Goal: Find specific page/section: Find specific page/section

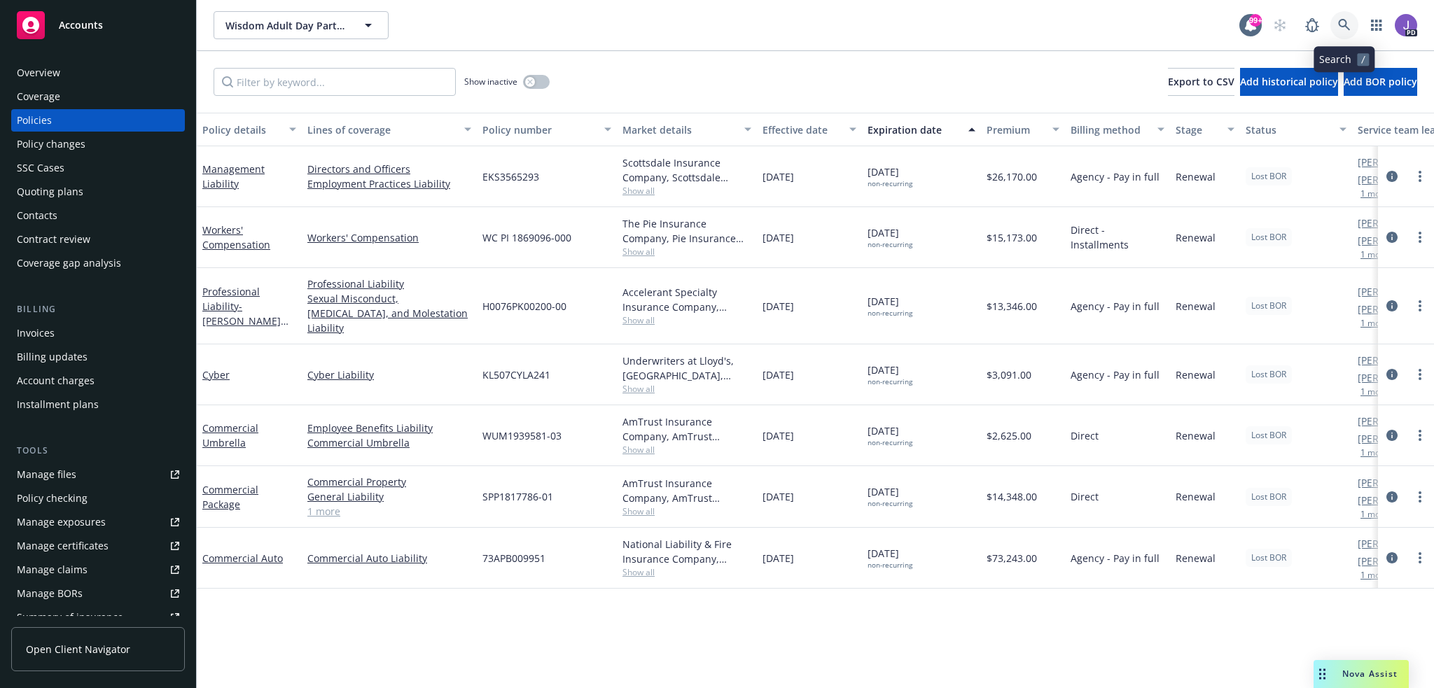
click at [1350, 20] on icon at bounding box center [1344, 25] width 13 height 13
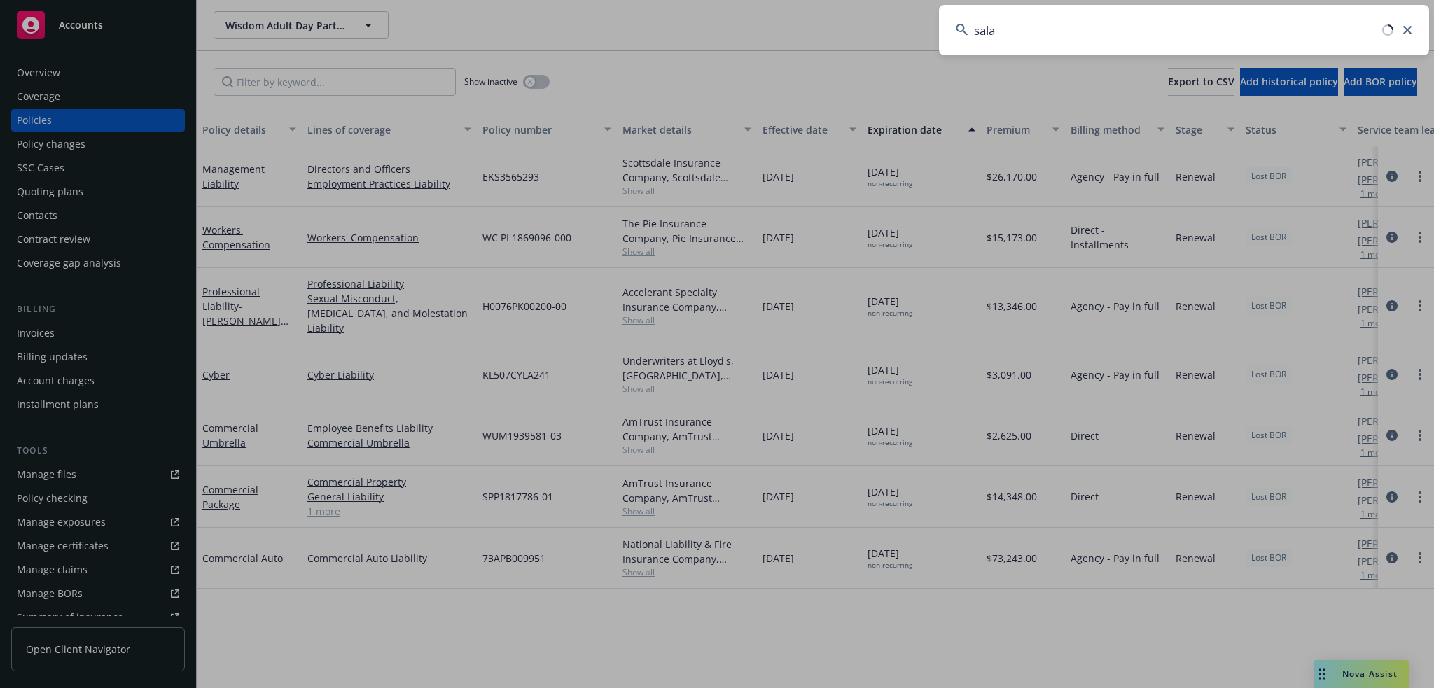
type input "[PERSON_NAME]"
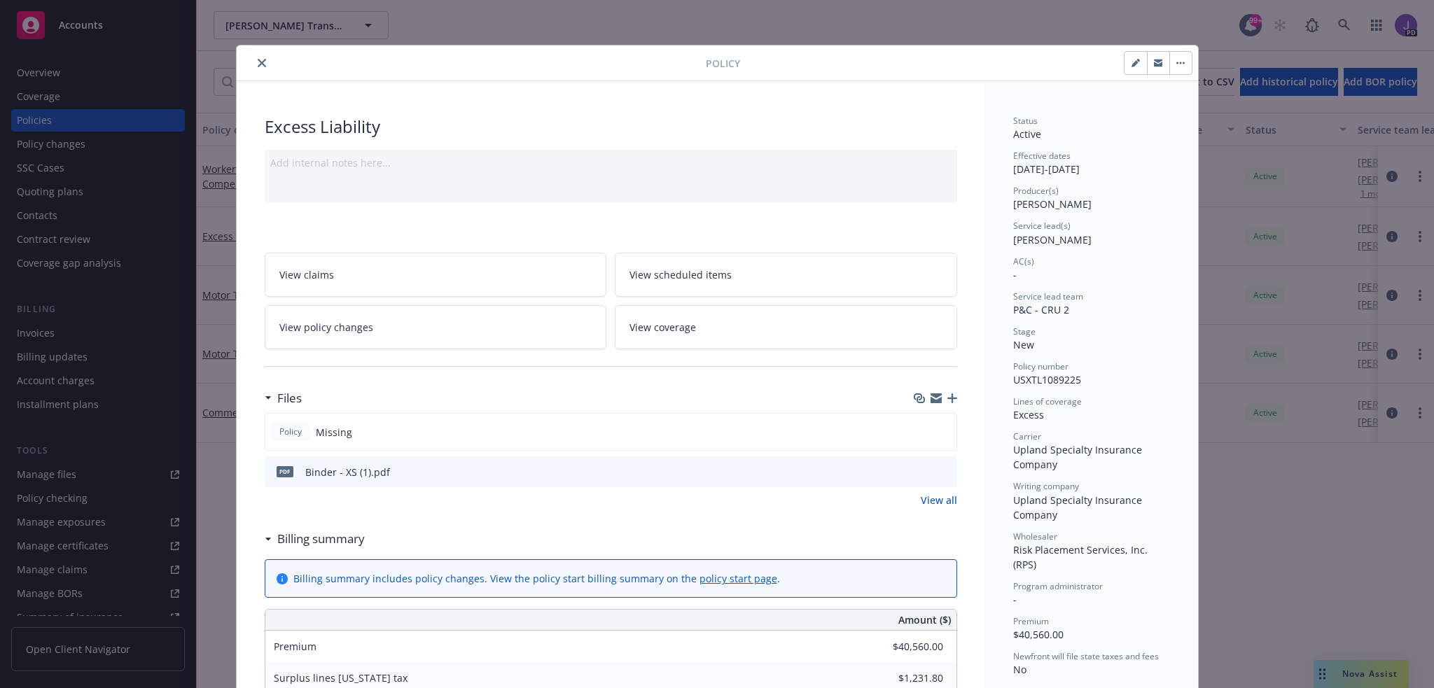
click at [261, 62] on button "close" at bounding box center [261, 63] width 17 height 17
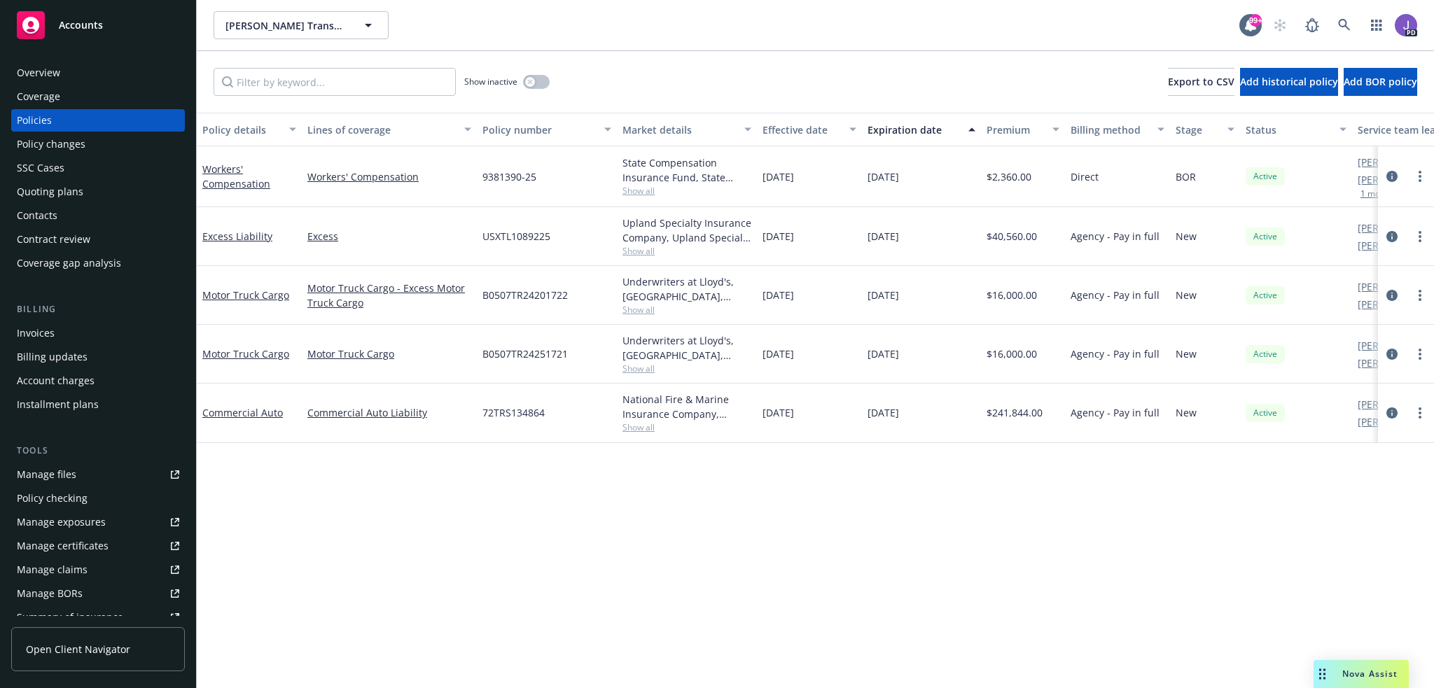
click at [95, 78] on div "Overview" at bounding box center [98, 73] width 162 height 22
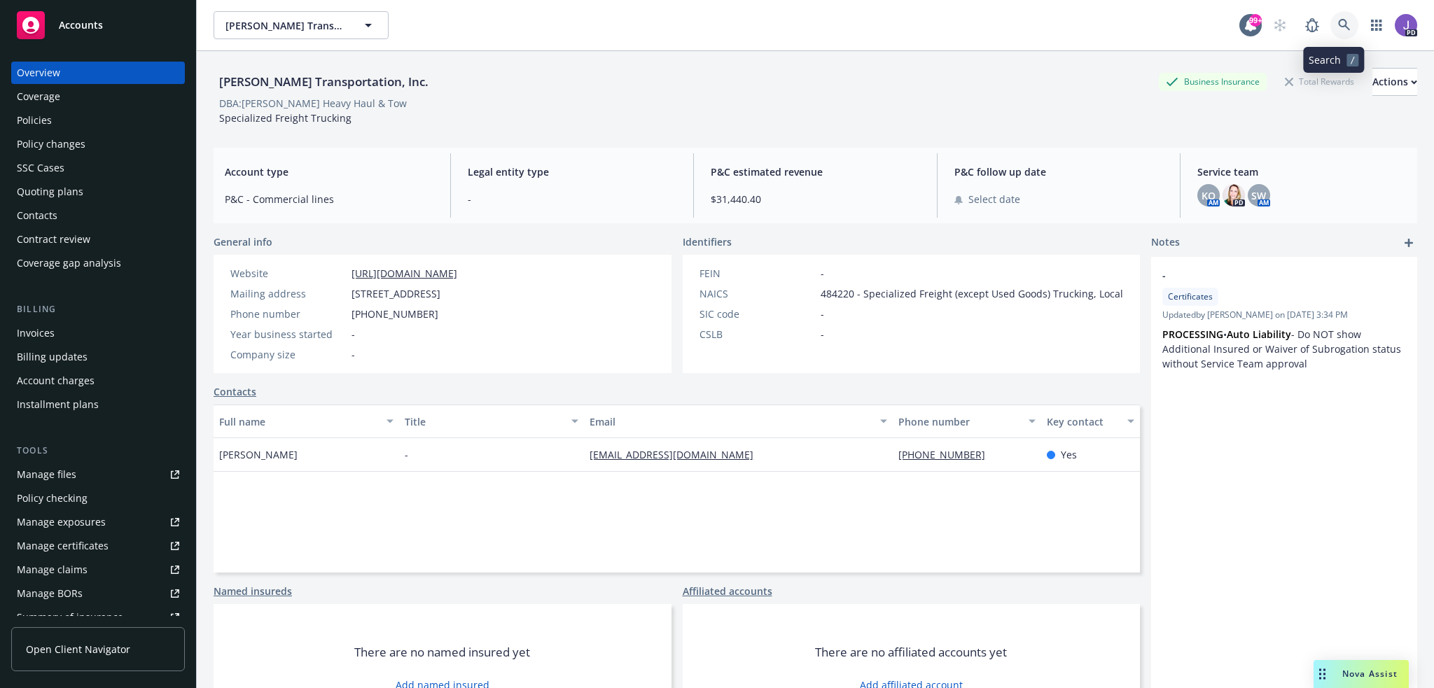
click at [1338, 23] on icon at bounding box center [1344, 25] width 12 height 12
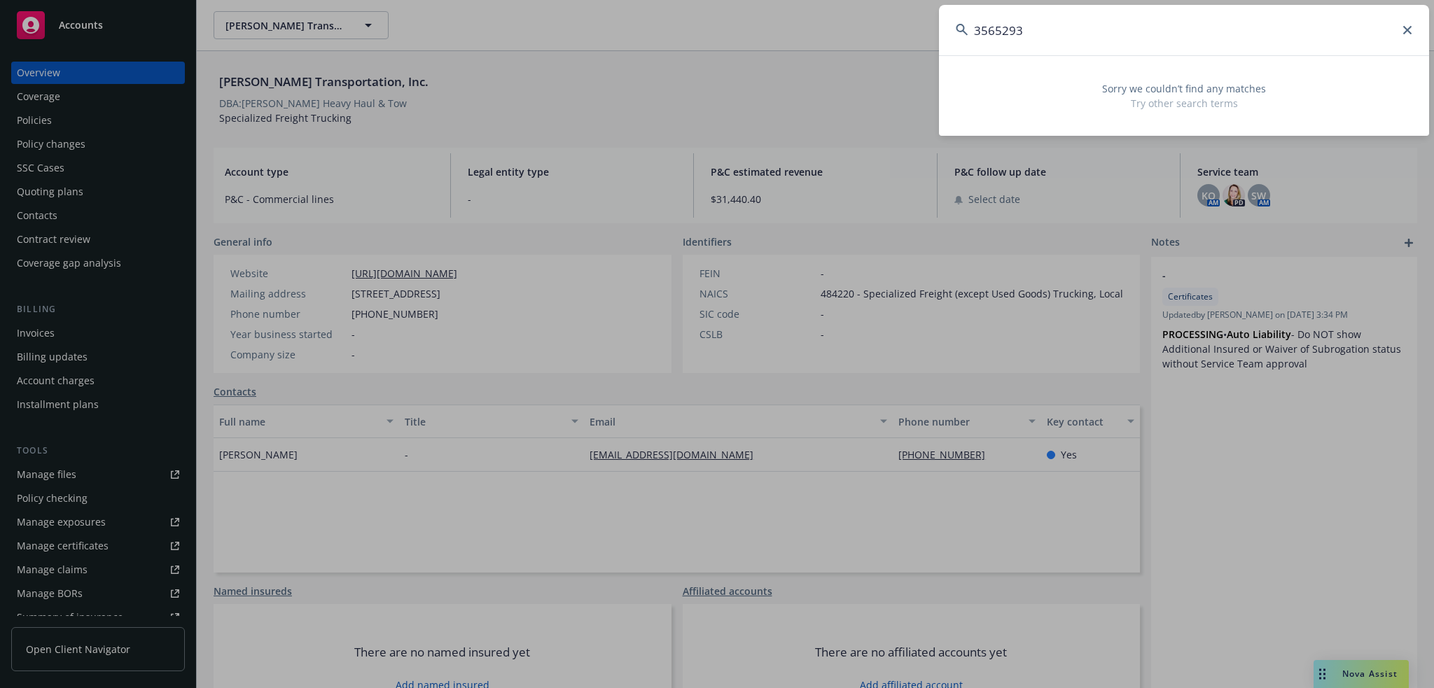
drag, startPoint x: 1274, startPoint y: 29, endPoint x: 1269, endPoint y: 35, distance: 7.9
click at [1269, 35] on input "3565293" at bounding box center [1184, 30] width 490 height 50
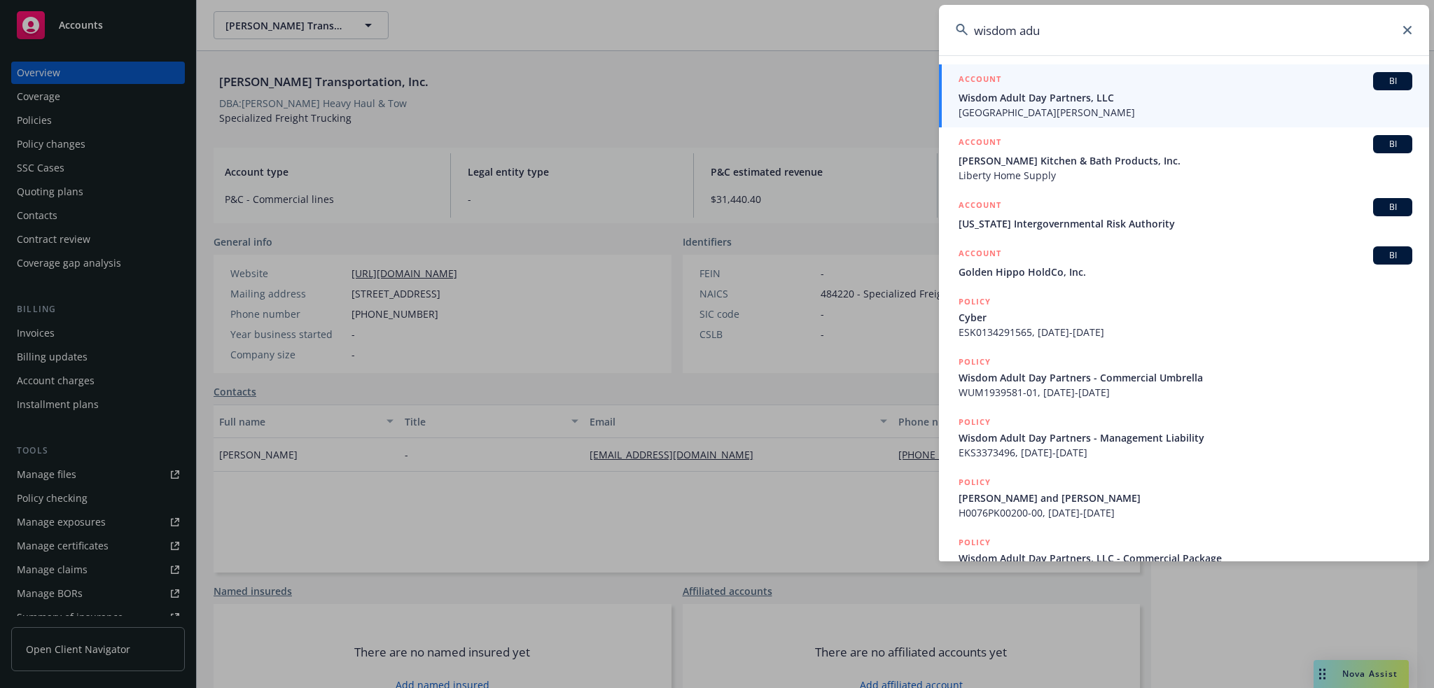
type input "wisdom adul"
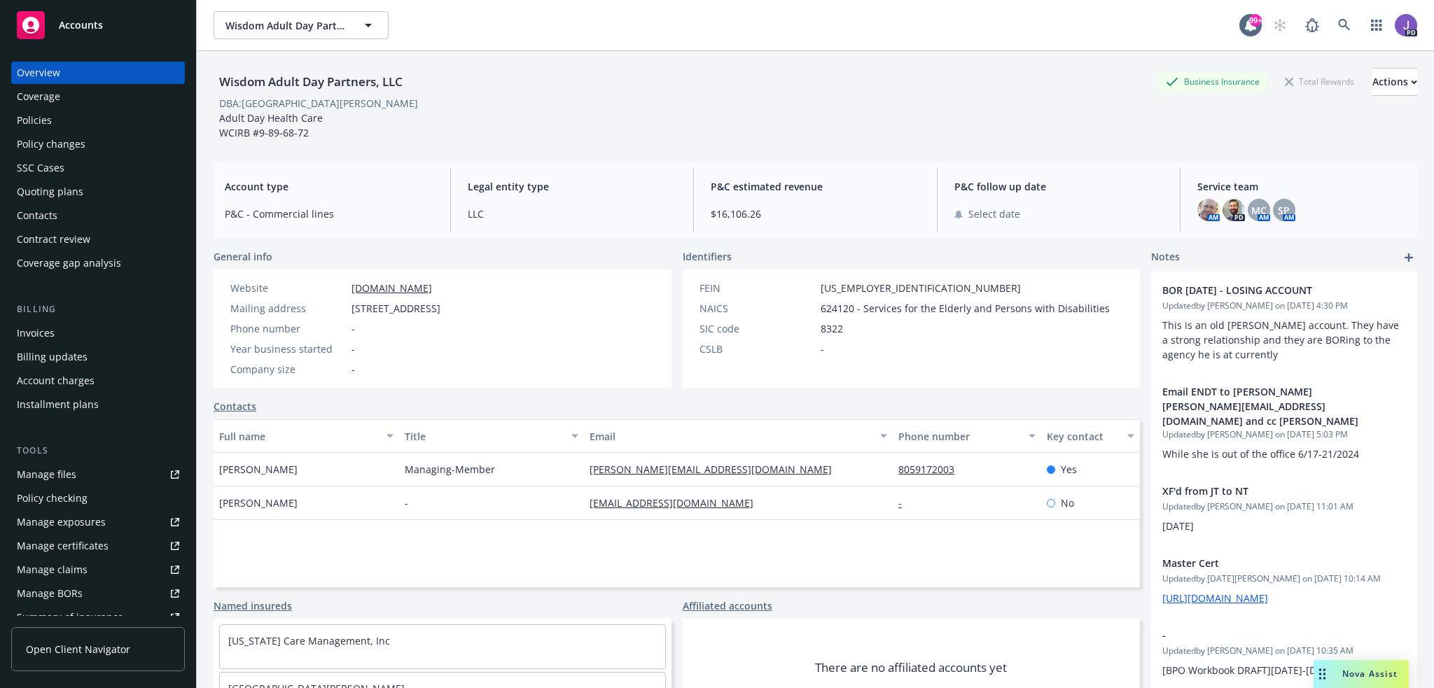
click at [65, 117] on div "Policies" at bounding box center [98, 120] width 162 height 22
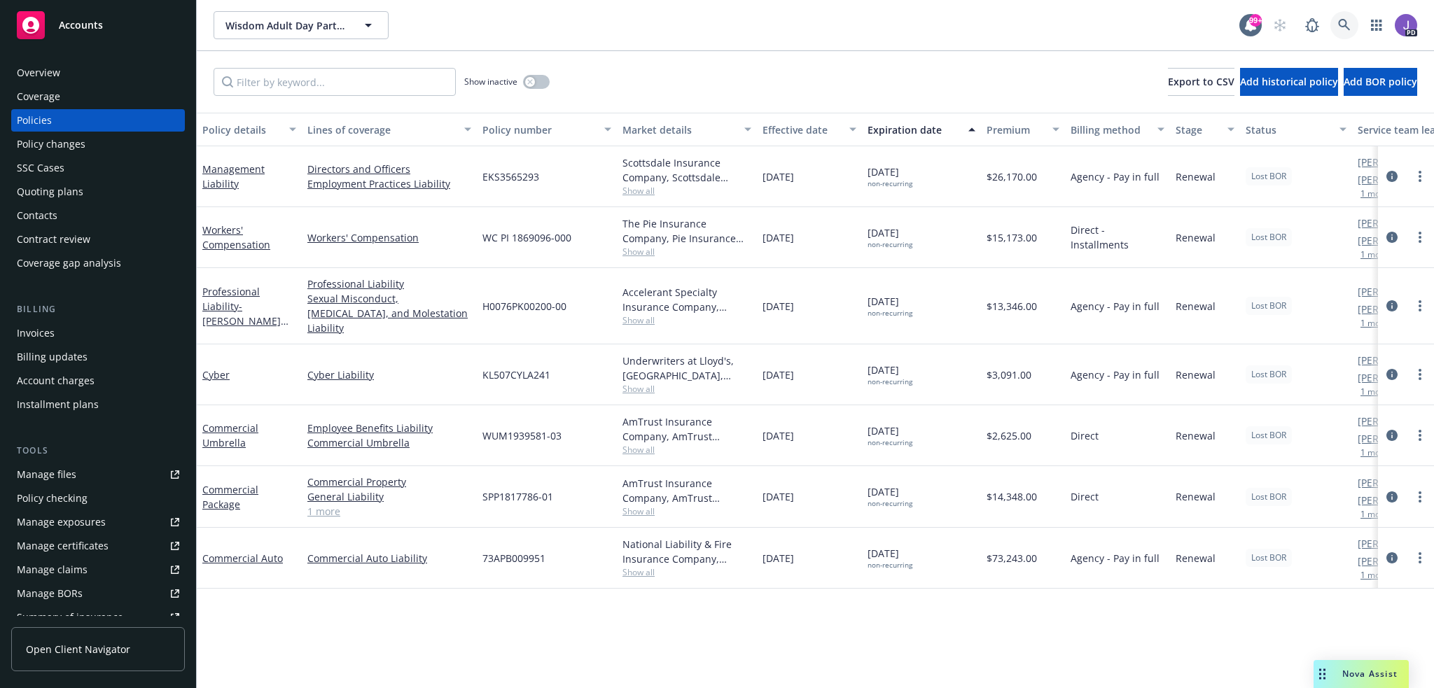
click at [1336, 22] on link at bounding box center [1344, 25] width 28 height 28
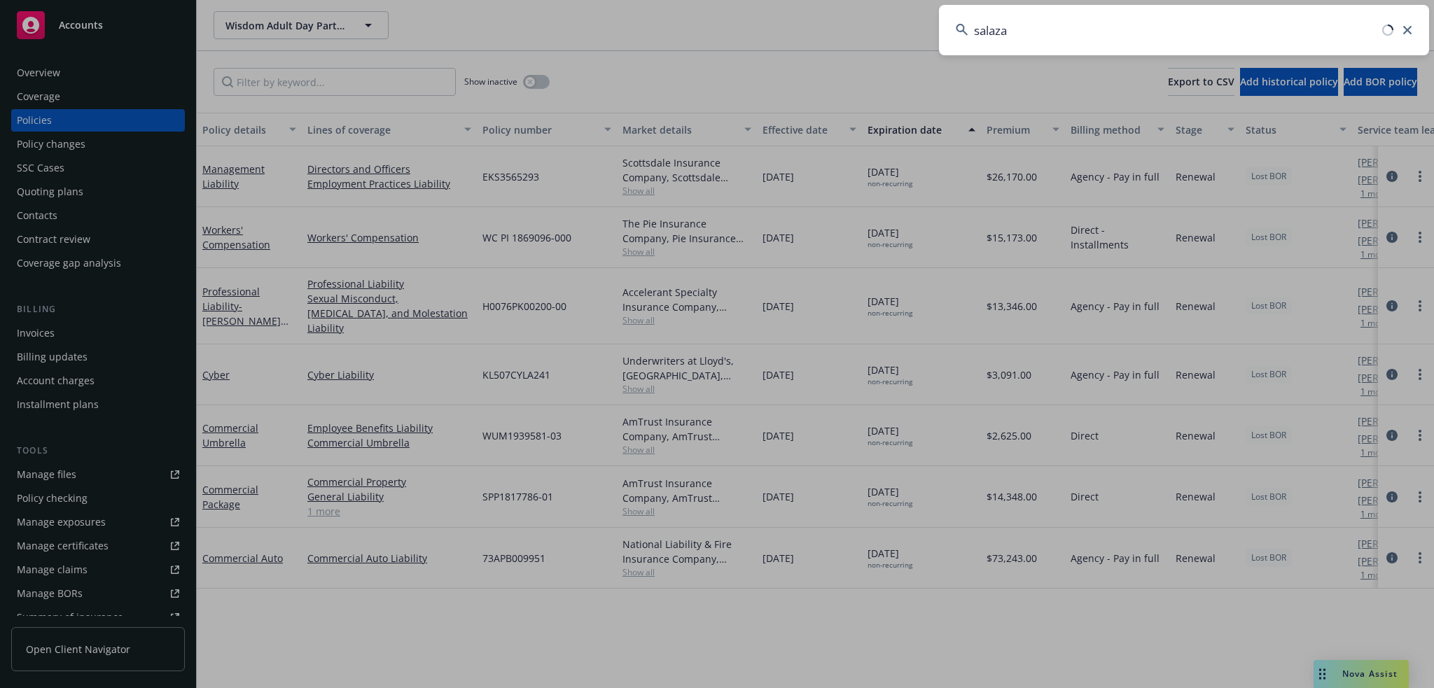
type input "[PERSON_NAME]"
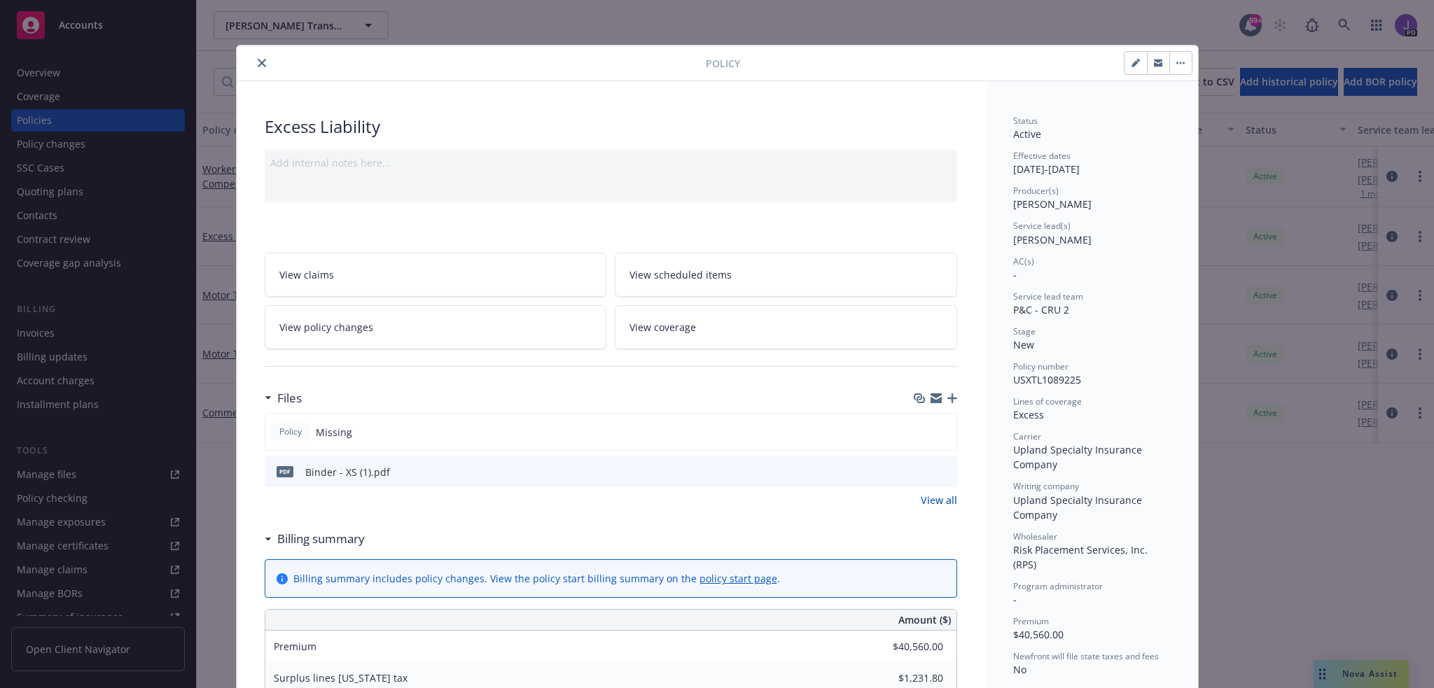
click at [260, 64] on icon "close" at bounding box center [262, 63] width 8 height 8
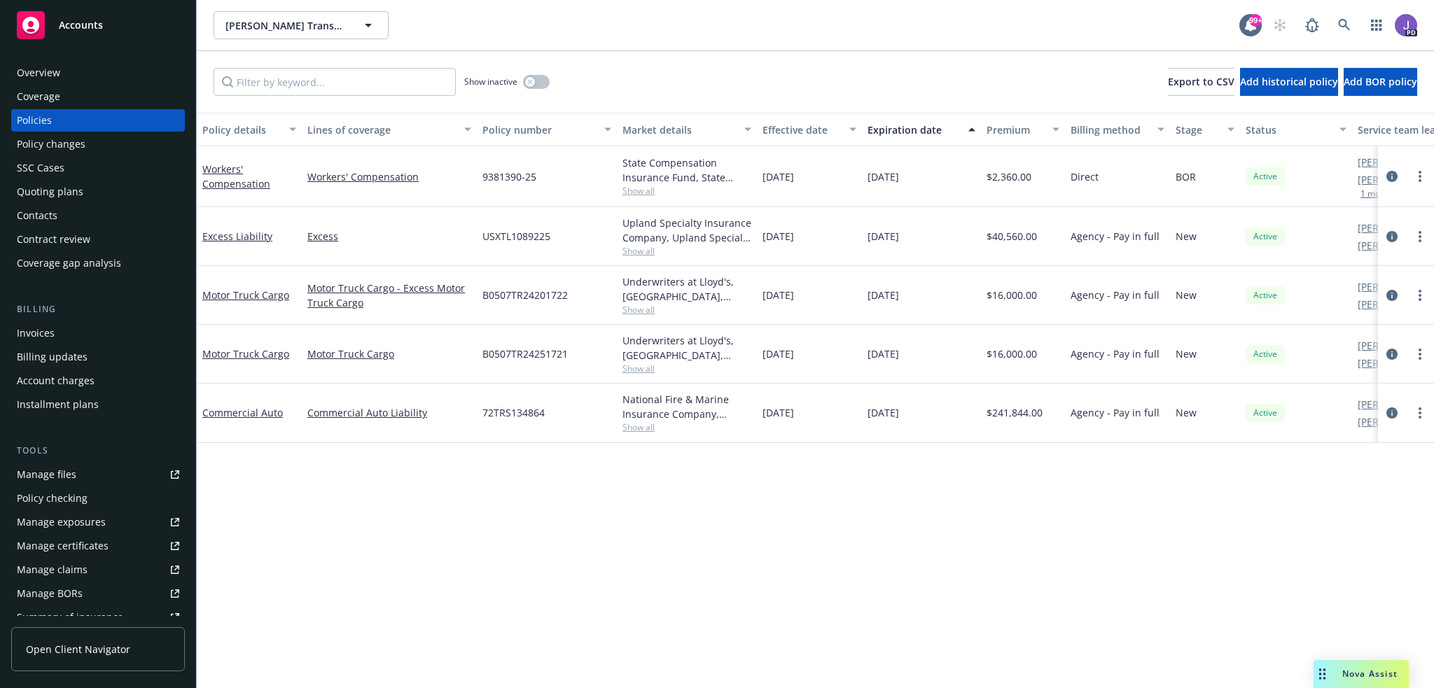
click at [454, 480] on div "Policy details Lines of coverage Policy number Market details Effective date Ex…" at bounding box center [815, 401] width 1237 height 576
click at [1341, 27] on icon at bounding box center [1344, 25] width 13 height 13
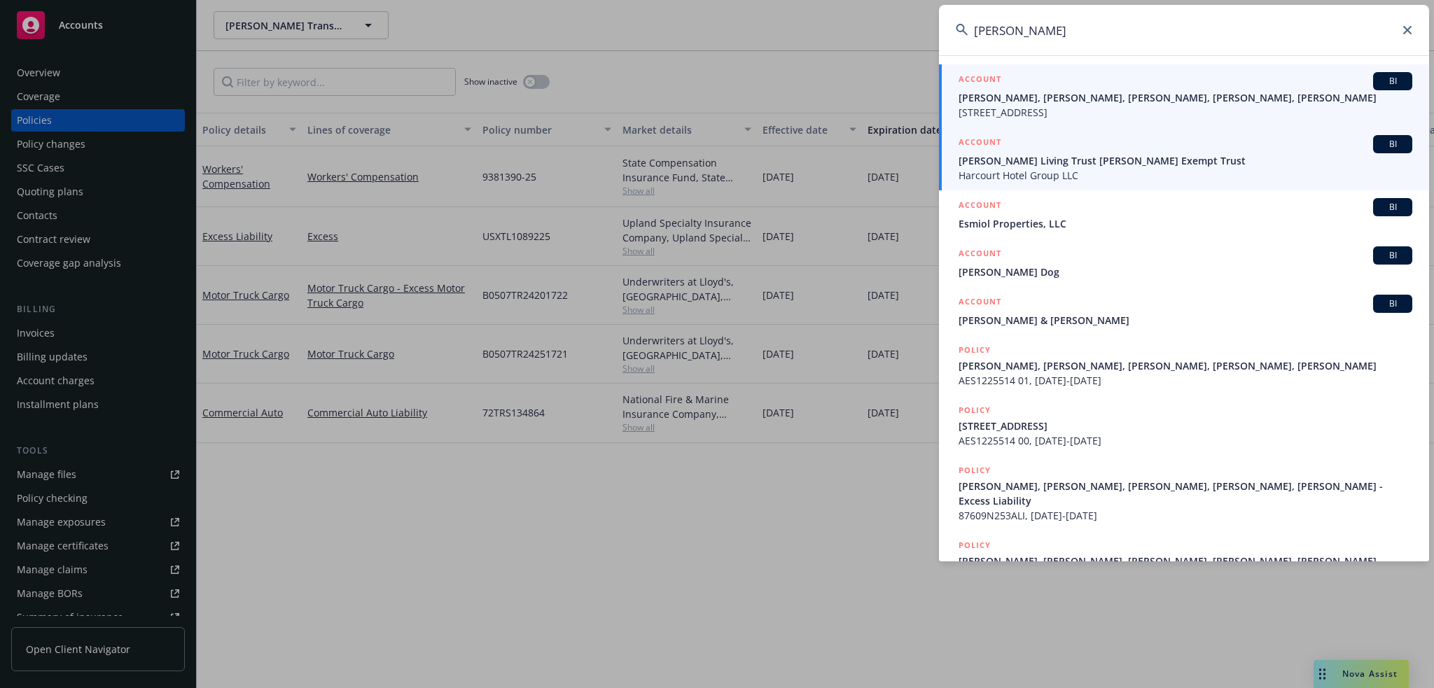
type input "[PERSON_NAME]"
click at [1017, 105] on span "[PERSON_NAME], [PERSON_NAME], [PERSON_NAME], [PERSON_NAME], [PERSON_NAME]" at bounding box center [1186, 97] width 454 height 15
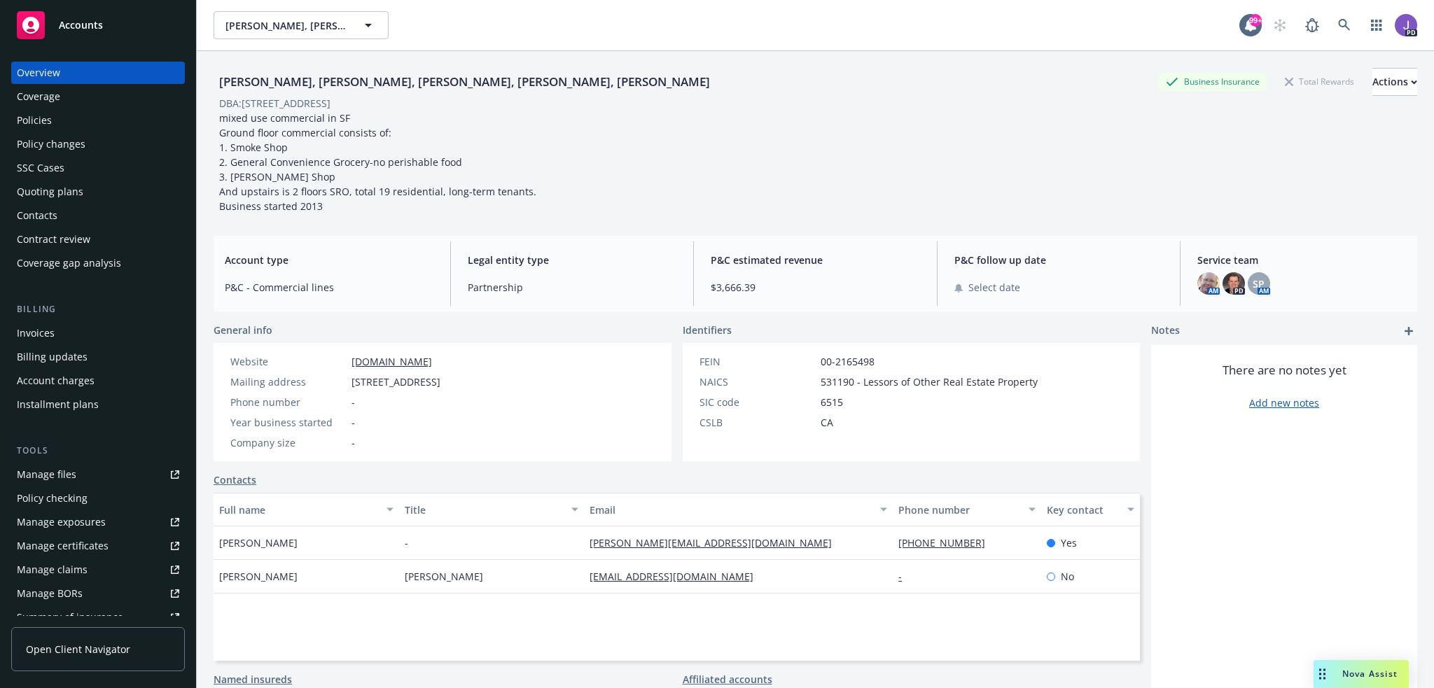
click at [87, 123] on div "Policies" at bounding box center [98, 120] width 162 height 22
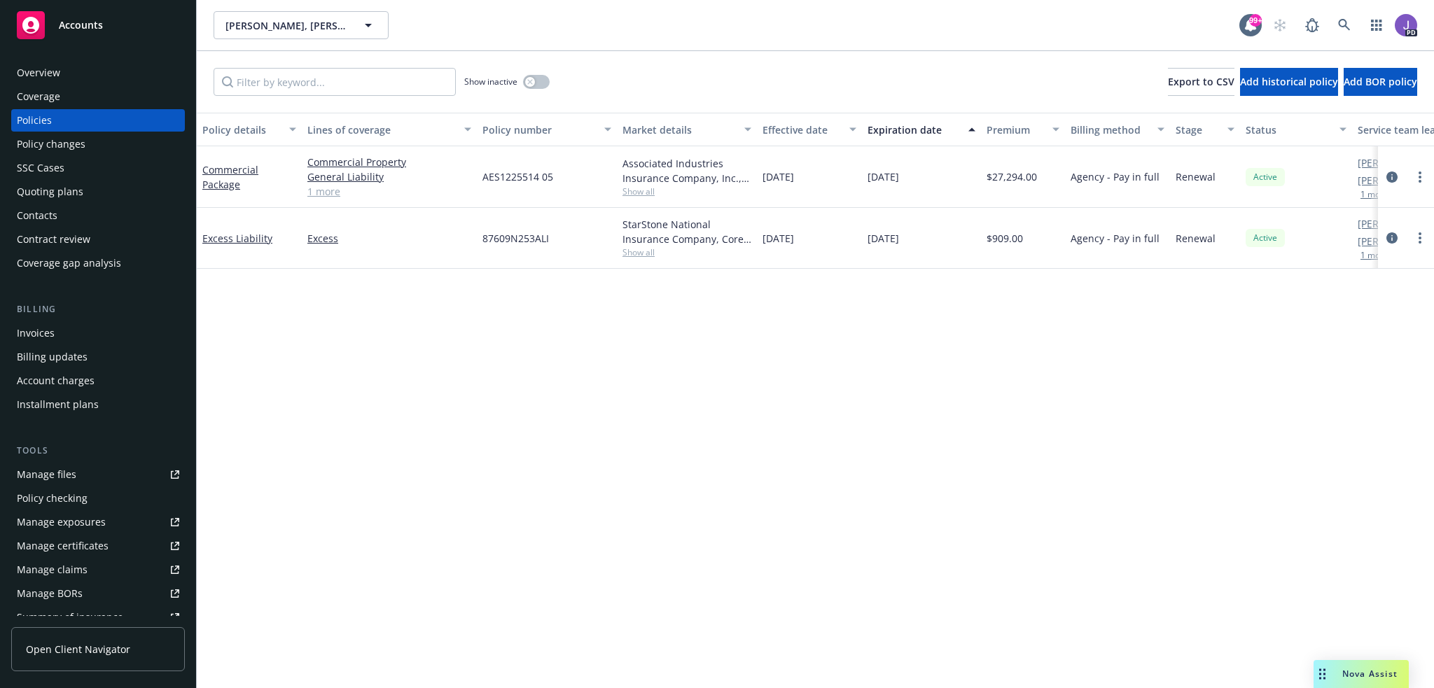
click at [314, 194] on link "1 more" at bounding box center [389, 191] width 164 height 15
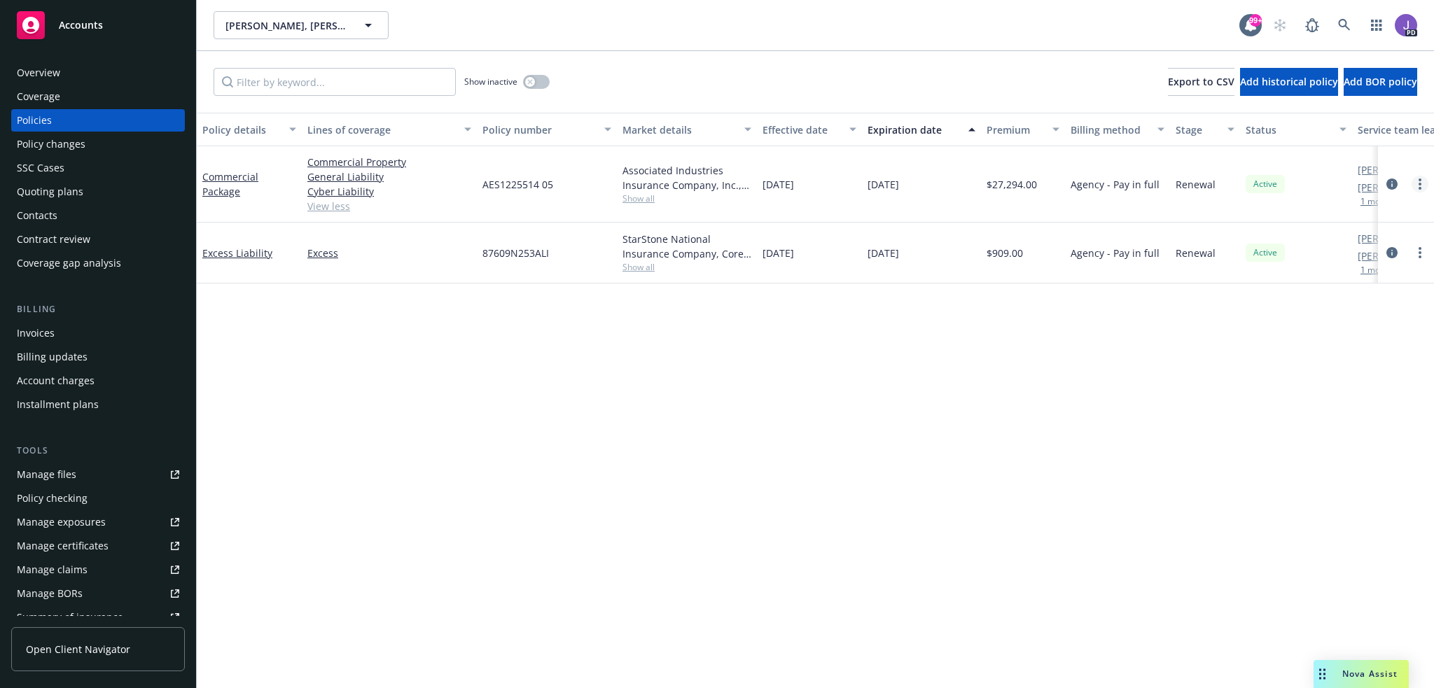
click at [1419, 186] on icon "more" at bounding box center [1420, 184] width 3 height 11
click at [1319, 380] on link "Copy logging email" at bounding box center [1345, 381] width 165 height 28
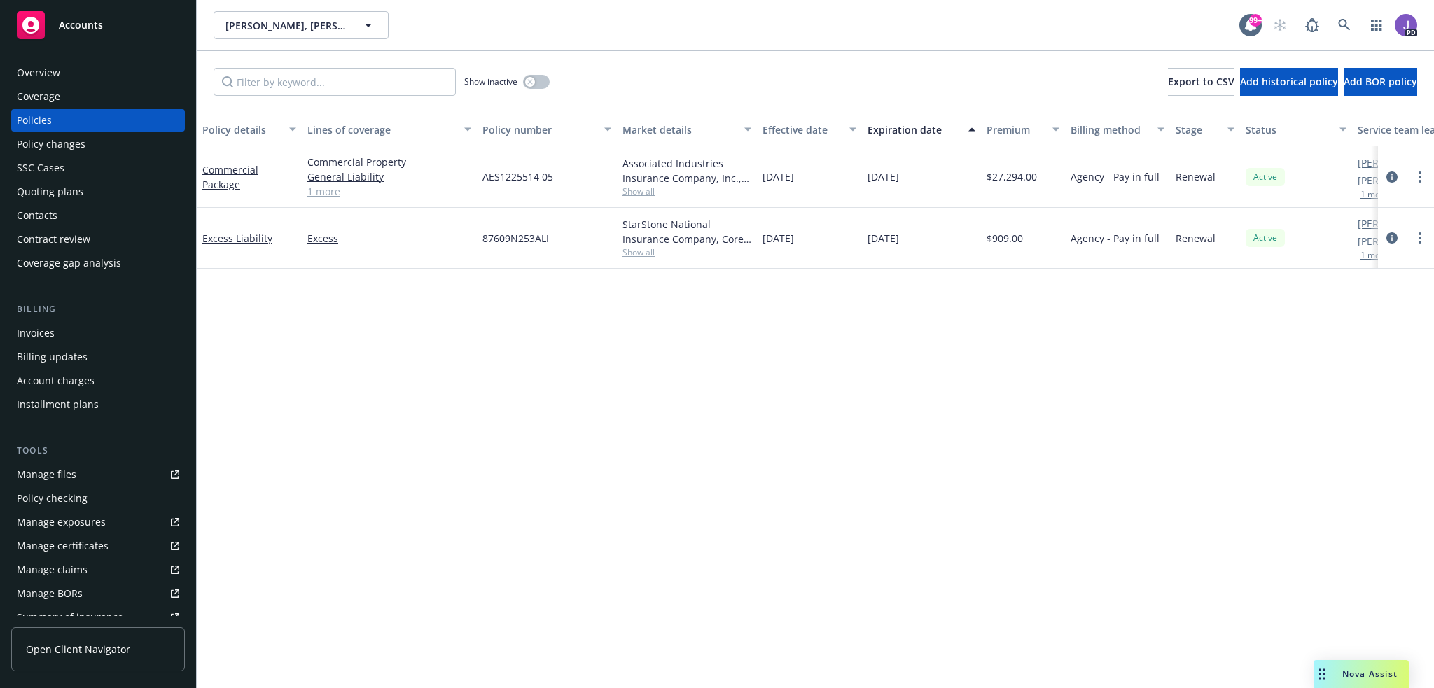
drag, startPoint x: 1011, startPoint y: 54, endPoint x: 1417, endPoint y: 24, distance: 407.3
click at [1030, 55] on div "Show inactive Export to CSV Add historical policy Add BOR policy" at bounding box center [815, 82] width 1237 height 62
click at [1347, 21] on icon at bounding box center [1344, 25] width 13 height 13
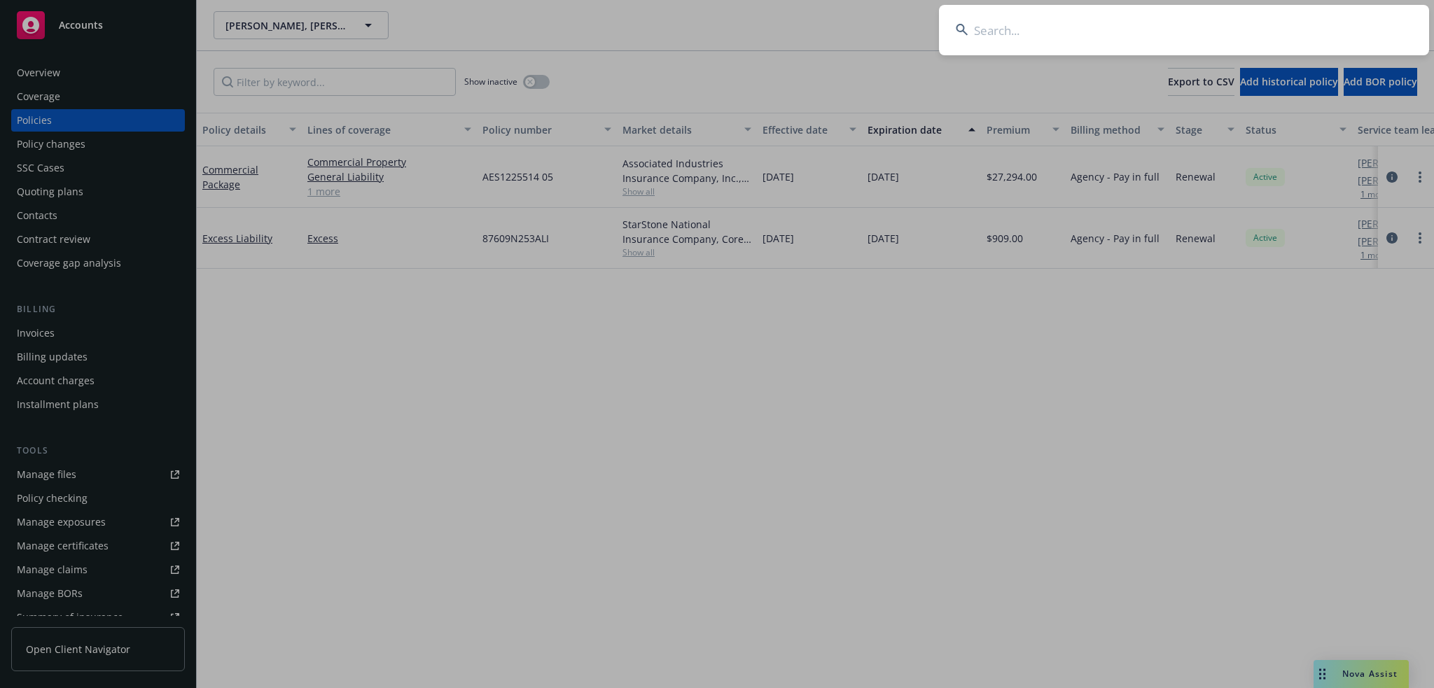
click at [1258, 39] on input at bounding box center [1184, 30] width 490 height 50
paste input "B0507TR24201722"
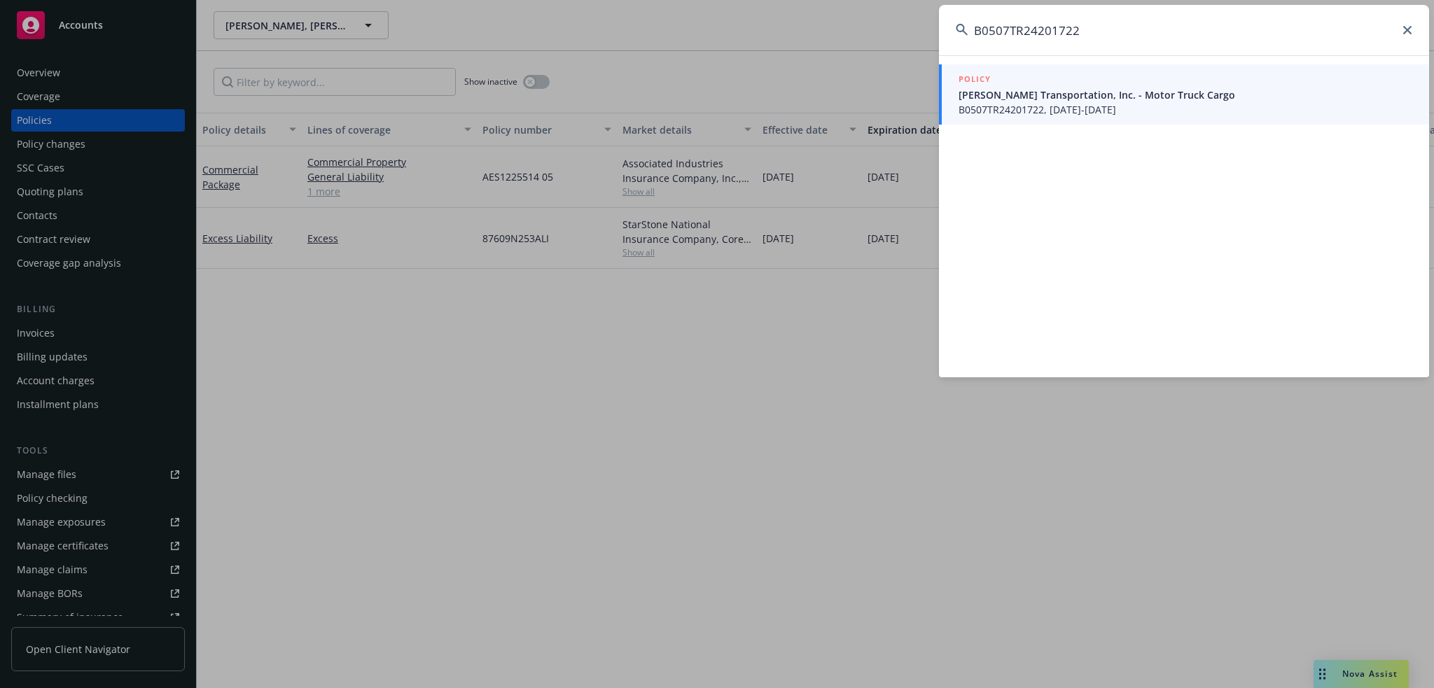
type input "B0507TR24201722"
click at [1013, 84] on div "POLICY" at bounding box center [1186, 79] width 454 height 15
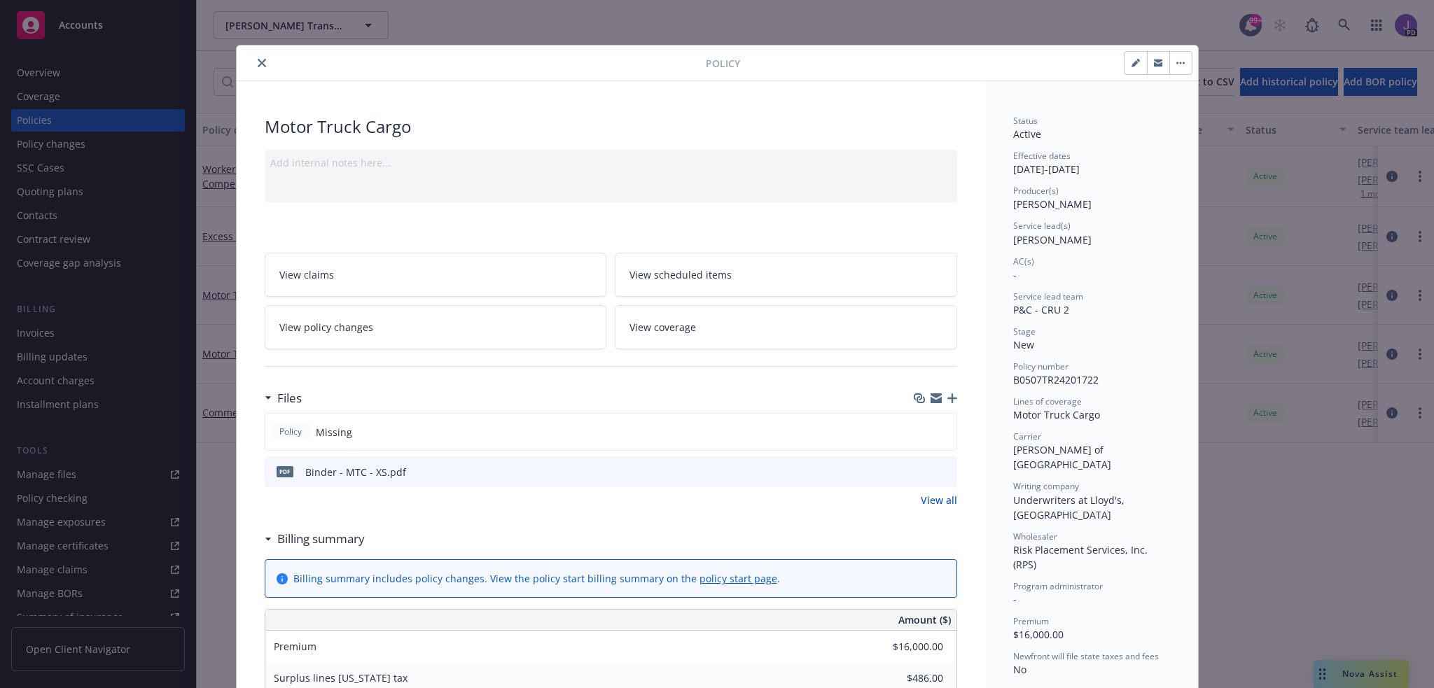
click at [258, 60] on icon "close" at bounding box center [262, 63] width 8 height 8
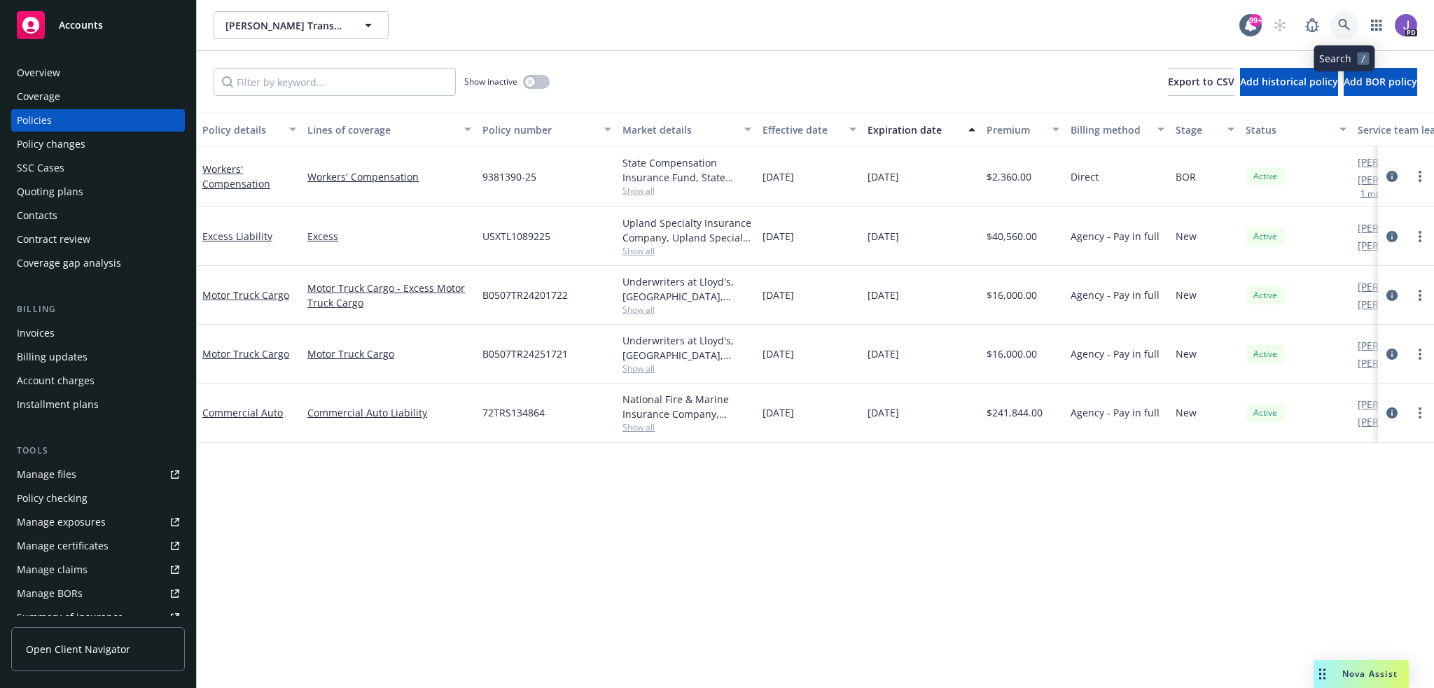
click at [1353, 21] on link at bounding box center [1344, 25] width 28 height 28
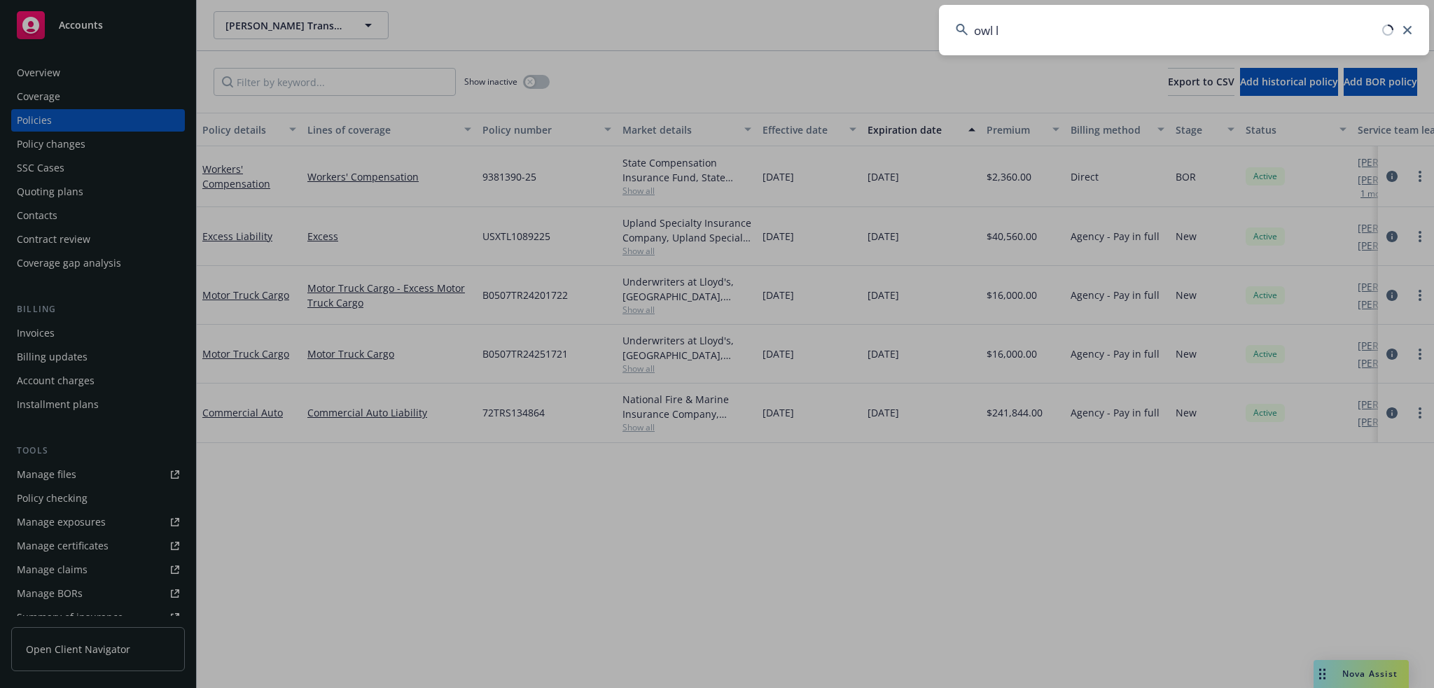
type input "owl la"
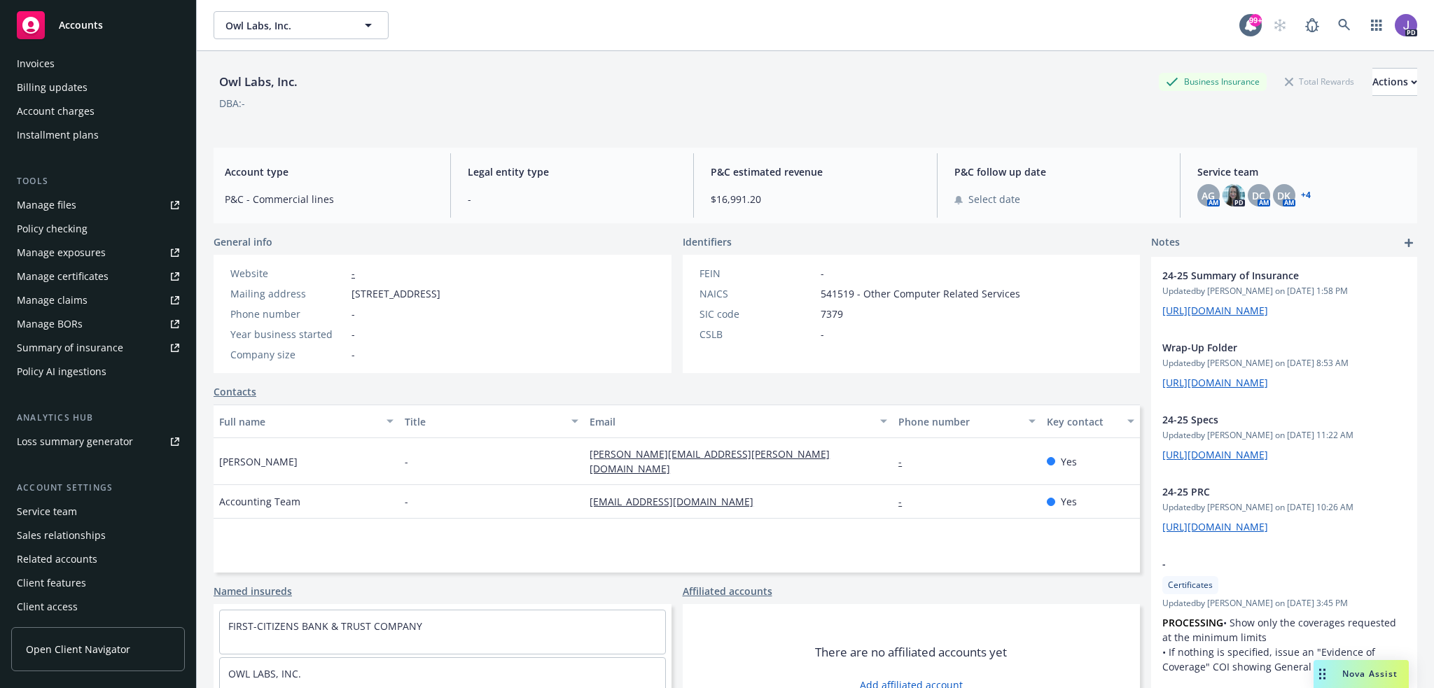
scroll to position [271, 0]
click at [63, 512] on div "Service team" at bounding box center [47, 510] width 60 height 22
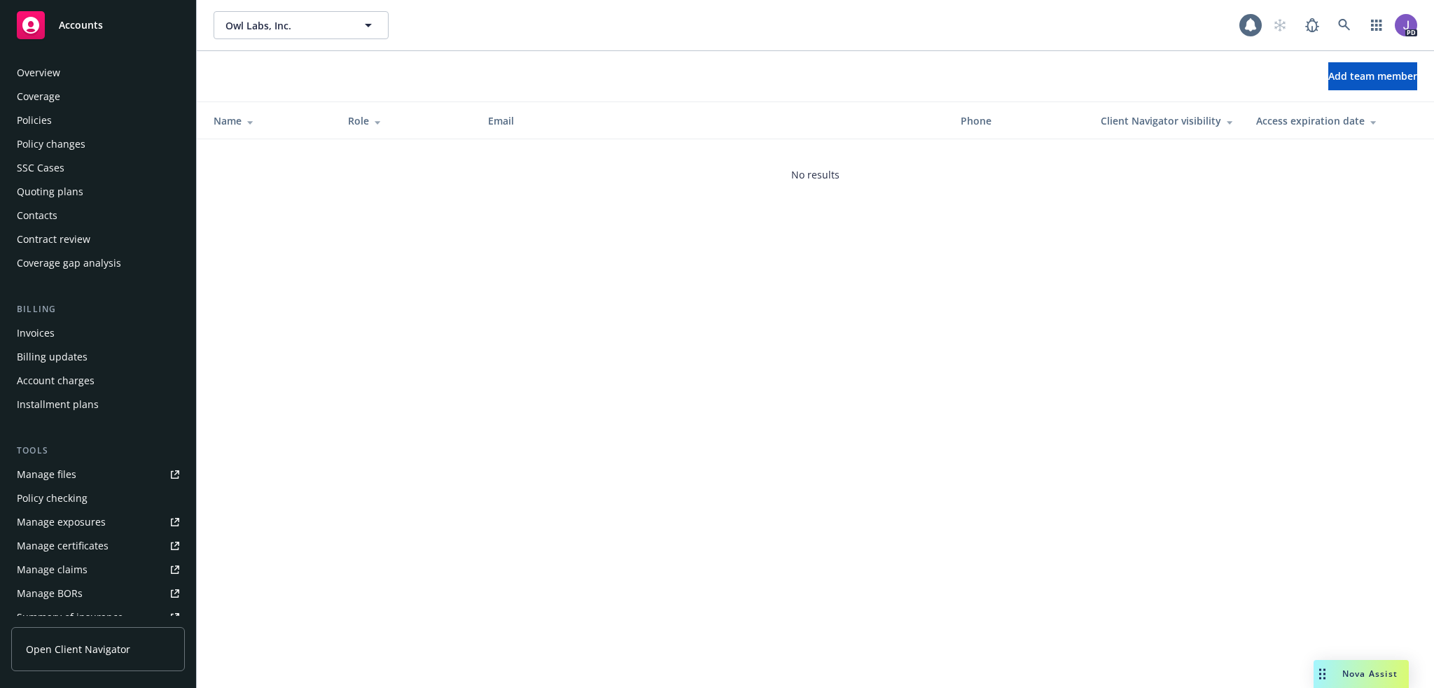
scroll to position [271, 0]
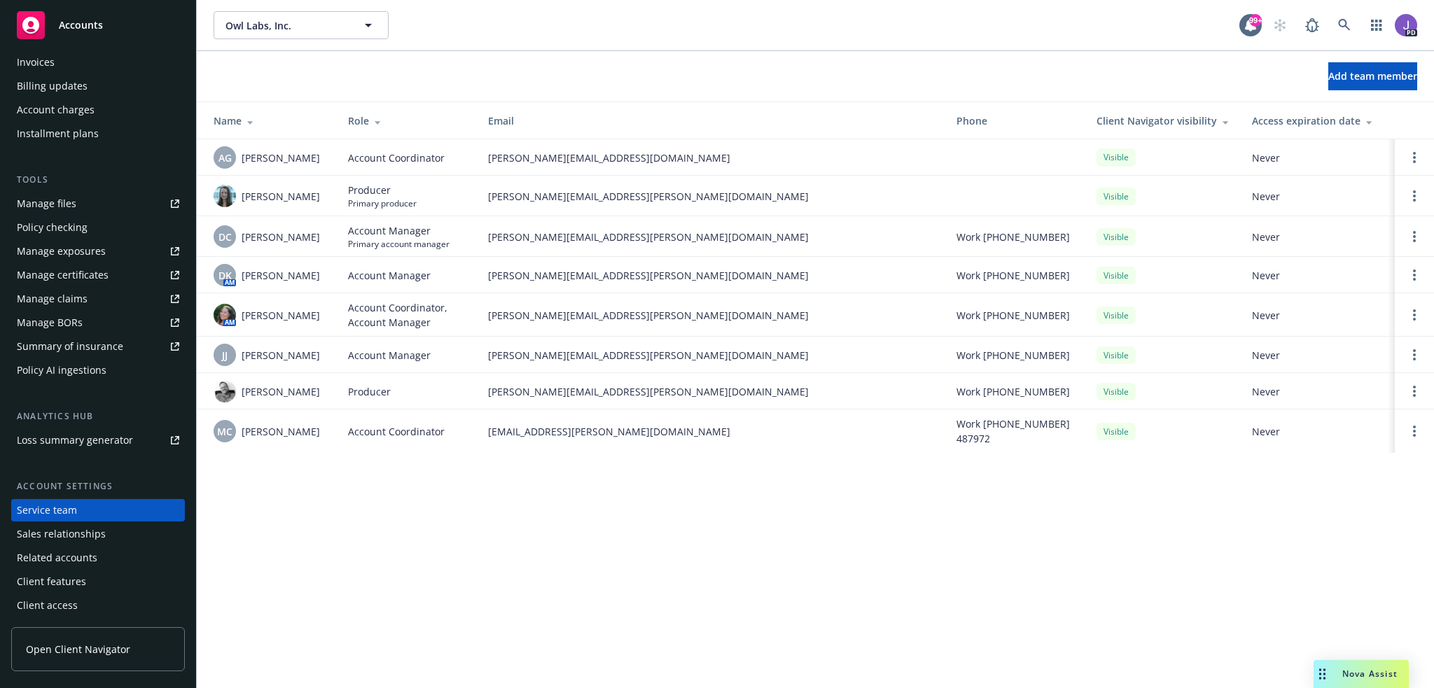
click at [378, 524] on div "Owl Labs, Inc. Owl Labs, Inc. 99+ PD Add team member Name Role Email Phone Clie…" at bounding box center [815, 344] width 1237 height 688
